Goal: Transaction & Acquisition: Purchase product/service

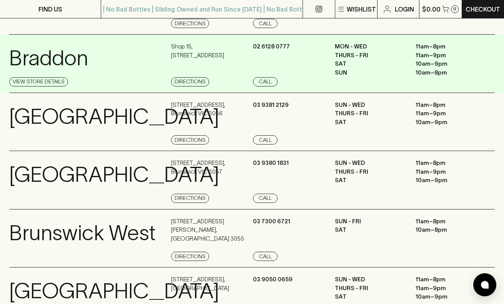
scroll to position [112, 0]
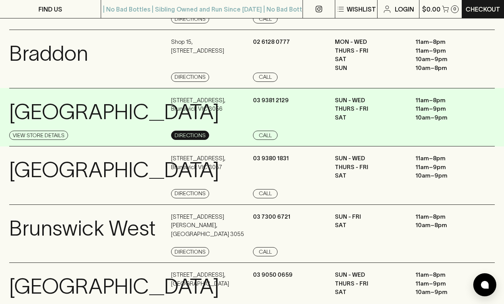
click at [186, 132] on link "Directions" at bounding box center [190, 135] width 38 height 9
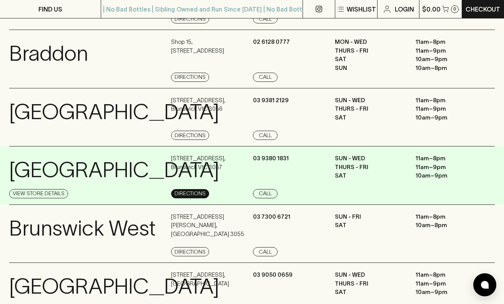
click at [192, 192] on link "Directions" at bounding box center [190, 193] width 38 height 9
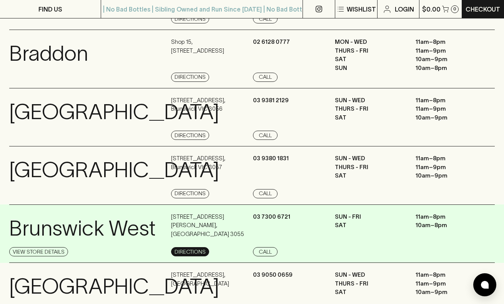
click at [185, 247] on link "Directions" at bounding box center [190, 251] width 38 height 9
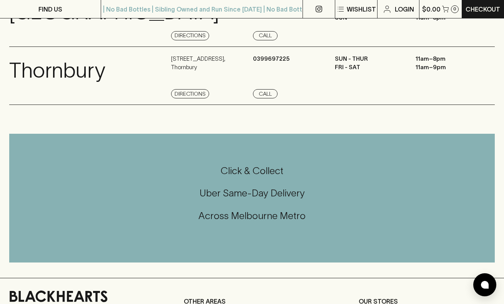
scroll to position [800, 0]
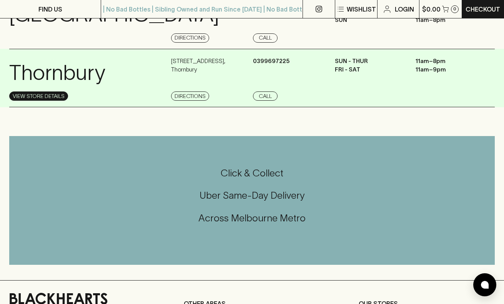
click at [49, 101] on link "View Store Details" at bounding box center [38, 96] width 59 height 9
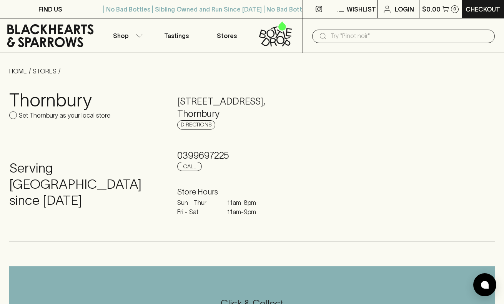
click at [14, 116] on input "Set Thornbury as your local store" at bounding box center [13, 116] width 8 height 8
checkbox input "true"
click at [120, 30] on button "Shop" at bounding box center [126, 35] width 50 height 34
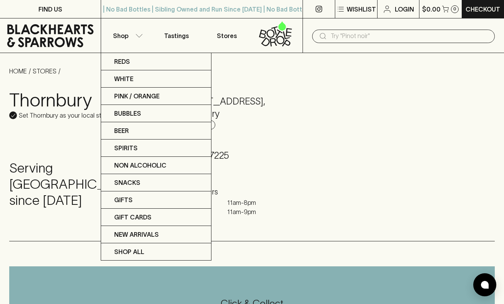
click at [354, 33] on div at bounding box center [252, 152] width 504 height 304
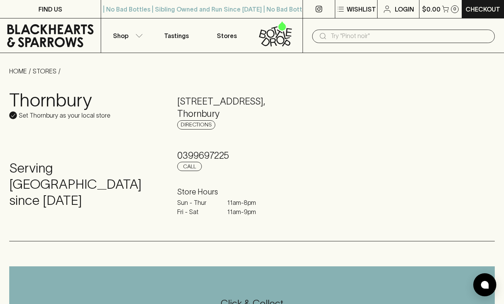
click at [355, 37] on input "text" at bounding box center [410, 36] width 158 height 12
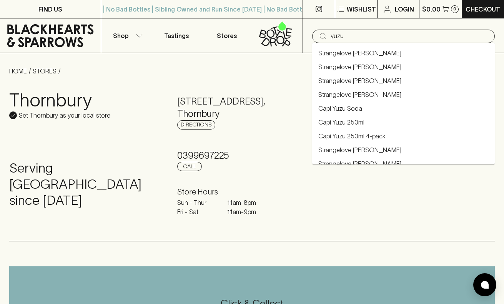
type input "yuzu"
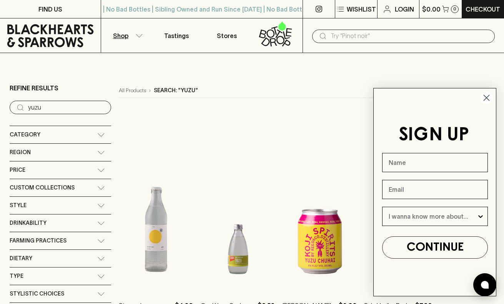
click at [487, 93] on circle "Close dialog" at bounding box center [487, 98] width 13 height 13
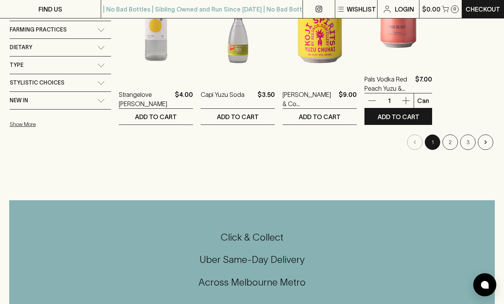
scroll to position [219, 0]
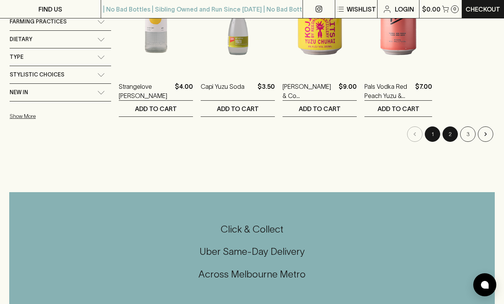
click at [452, 134] on button "2" at bounding box center [450, 134] width 15 height 15
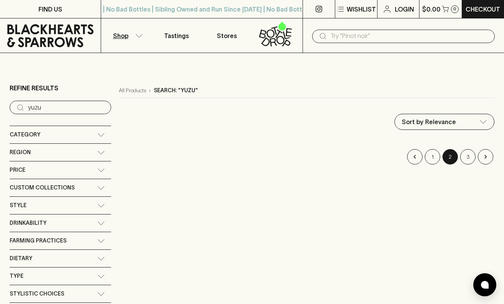
click at [367, 37] on input "text" at bounding box center [410, 36] width 158 height 12
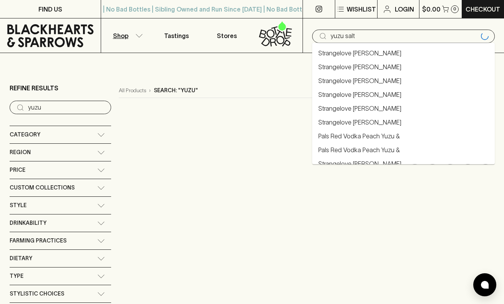
type input "yuzu salt"
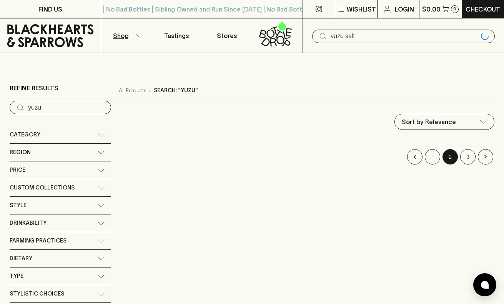
type input "yuzu salt"
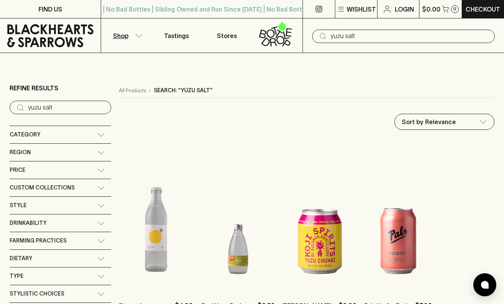
click at [66, 35] on icon at bounding box center [50, 35] width 89 height 23
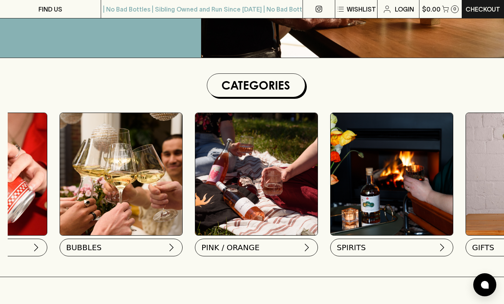
scroll to position [0, 370]
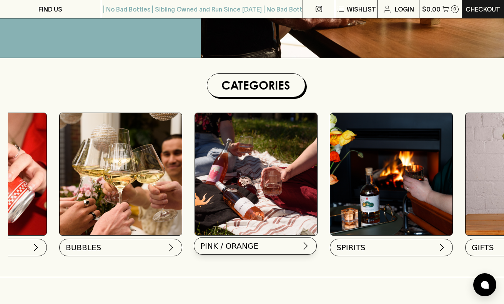
click at [254, 244] on span "PINK / ORANGE" at bounding box center [229, 246] width 58 height 11
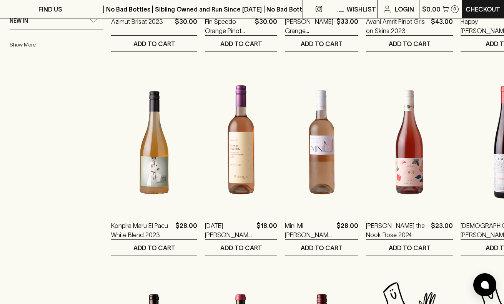
scroll to position [489, 0]
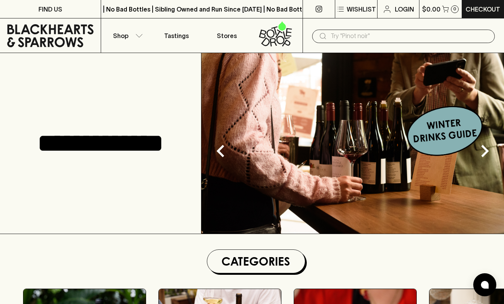
click at [412, 139] on img at bounding box center [353, 143] width 303 height 181
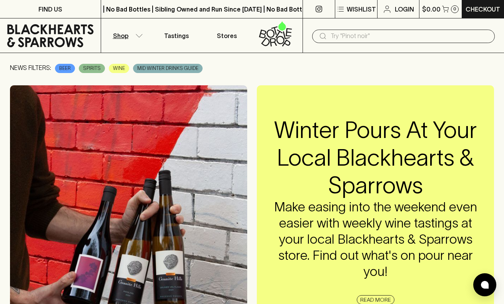
click at [124, 39] on p "Shop" at bounding box center [120, 35] width 15 height 9
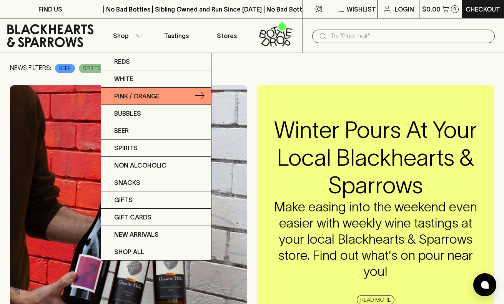
click at [130, 96] on p "Pink / Orange" at bounding box center [136, 96] width 45 height 9
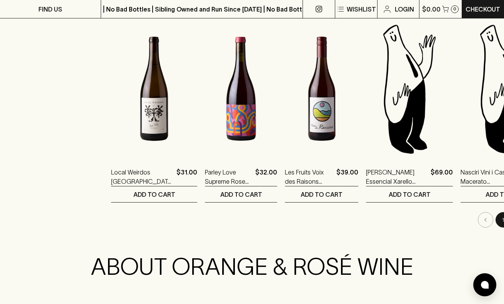
scroll to position [743, 0]
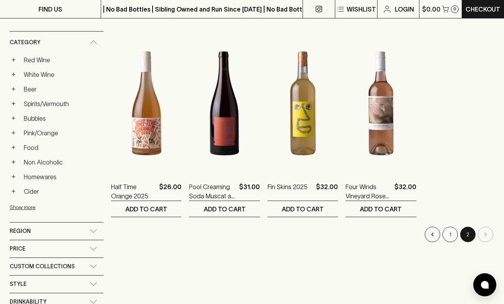
scroll to position [125, 0]
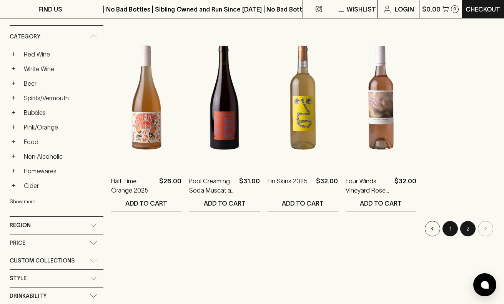
click at [449, 230] on button "1" at bounding box center [450, 228] width 15 height 15
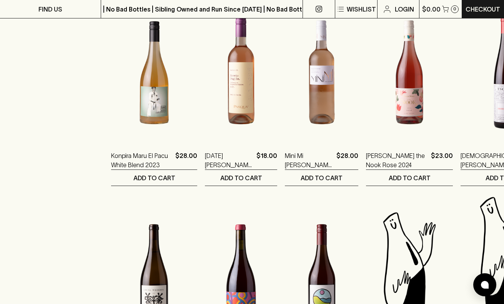
scroll to position [582, 0]
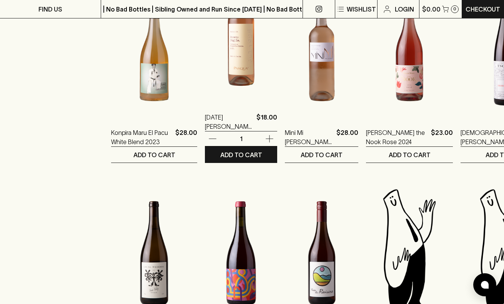
click at [229, 82] on img at bounding box center [241, 34] width 72 height 135
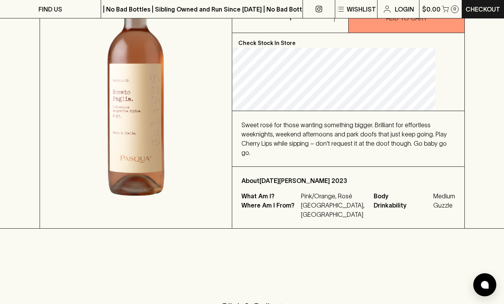
scroll to position [138, 0]
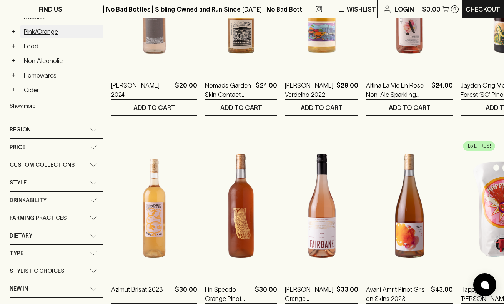
scroll to position [221, 0]
click at [49, 129] on div "Region" at bounding box center [50, 130] width 80 height 10
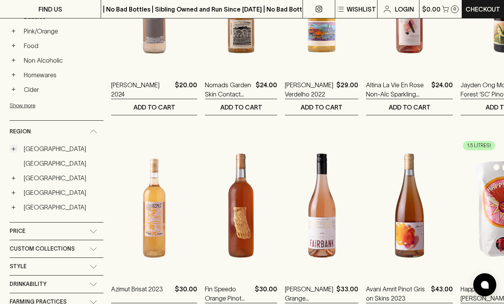
click at [15, 149] on button "+" at bounding box center [14, 149] width 8 height 8
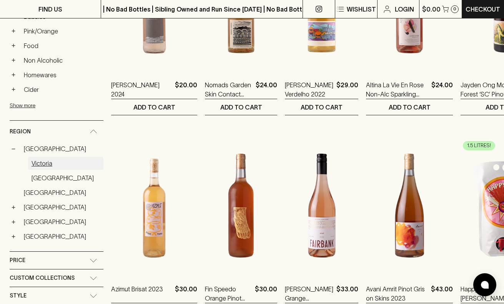
click at [40, 165] on link "Victoria" at bounding box center [65, 163] width 75 height 13
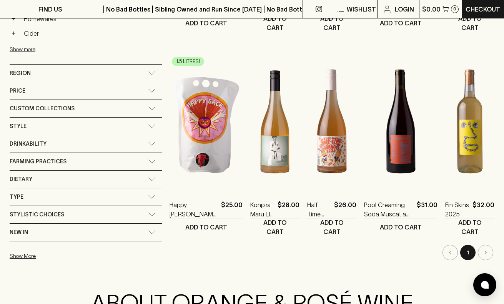
scroll to position [288, 0]
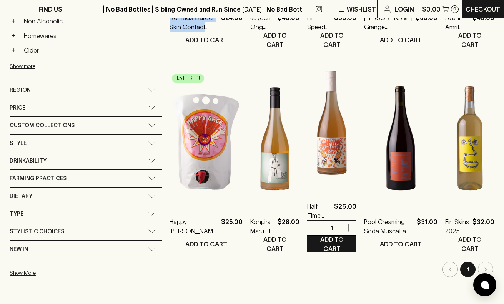
click at [334, 160] on img at bounding box center [331, 123] width 49 height 135
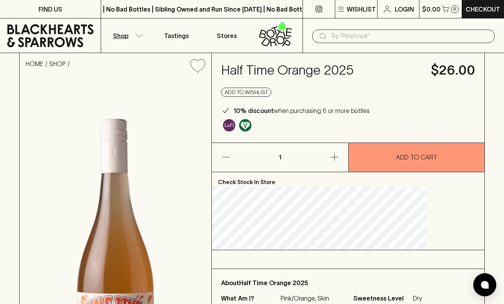
click at [122, 37] on p "Shop" at bounding box center [120, 35] width 15 height 9
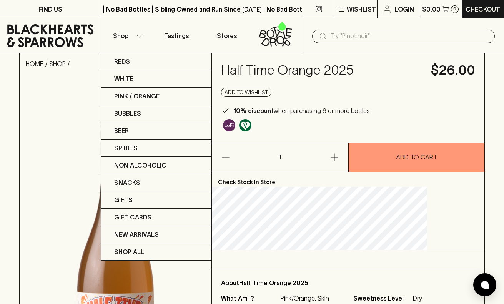
click at [63, 37] on div at bounding box center [252, 152] width 504 height 304
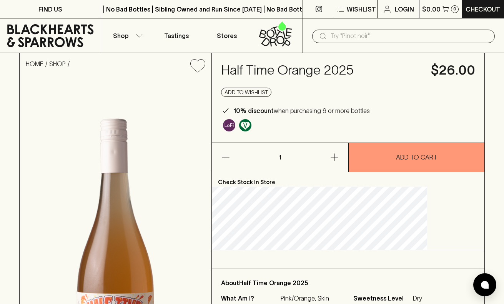
click at [63, 40] on icon at bounding box center [50, 35] width 87 height 23
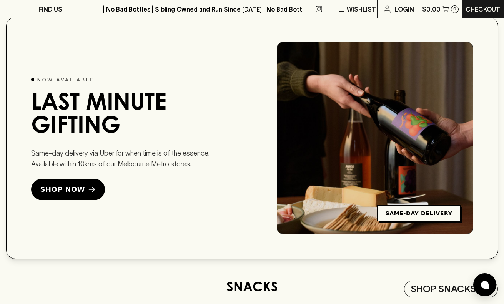
scroll to position [1014, 0]
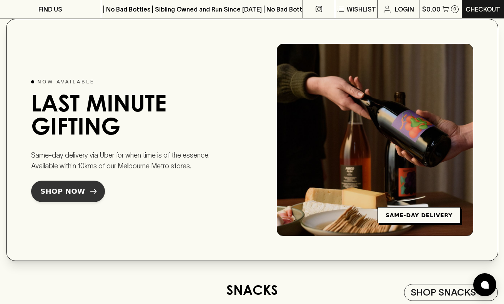
click at [90, 193] on icon at bounding box center [94, 192] width 8 height 8
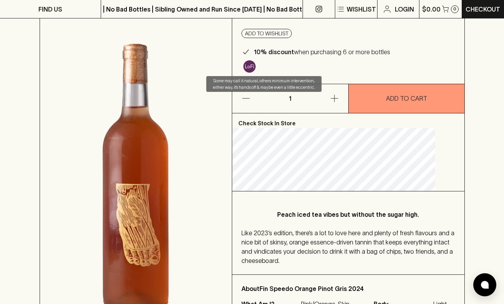
scroll to position [76, 0]
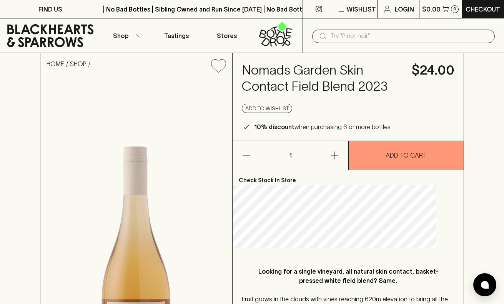
scroll to position [11, 0]
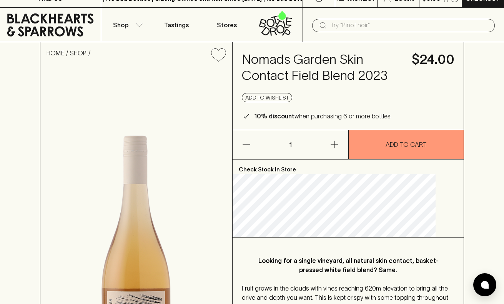
click at [472, 205] on div "HOME SHOP Nomads Garden Skin Contact Field Blend 2023 $24.00 Add to wishlist 10…" at bounding box center [252, 231] width 504 height 378
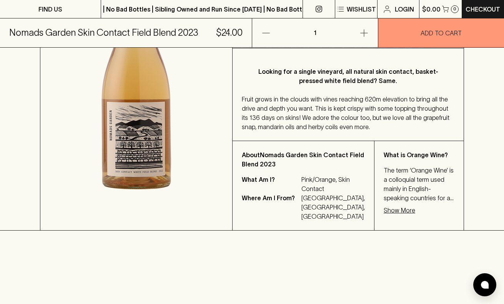
scroll to position [211, 0]
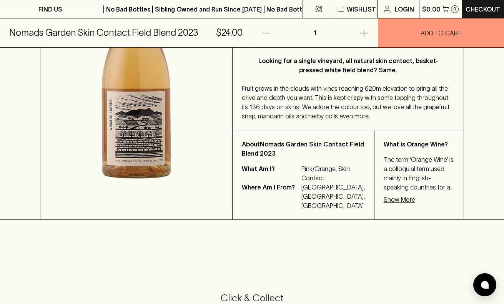
click at [385, 204] on p "Show More" at bounding box center [400, 199] width 32 height 9
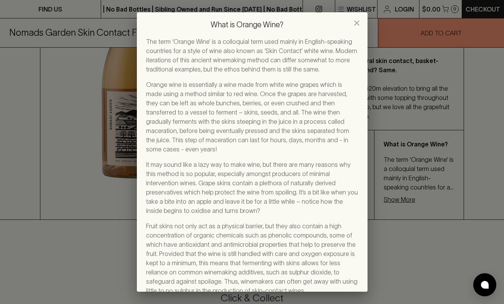
click at [357, 23] on icon "close" at bounding box center [356, 22] width 5 height 5
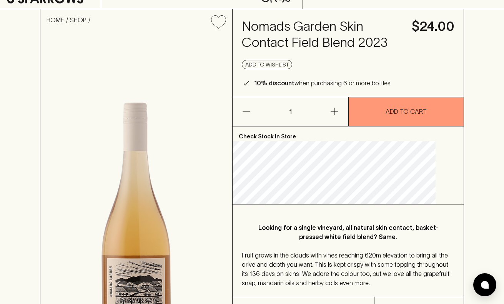
scroll to position [0, 0]
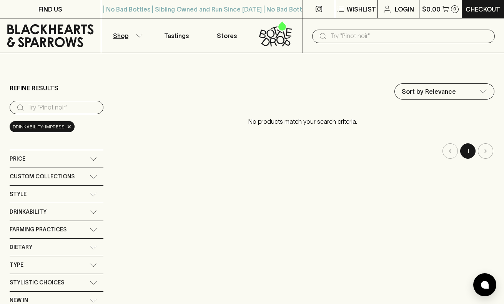
click at [42, 28] on icon at bounding box center [50, 35] width 87 height 23
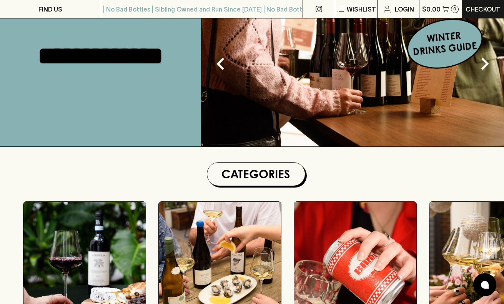
scroll to position [18, 0]
